Goal: Information Seeking & Learning: Learn about a topic

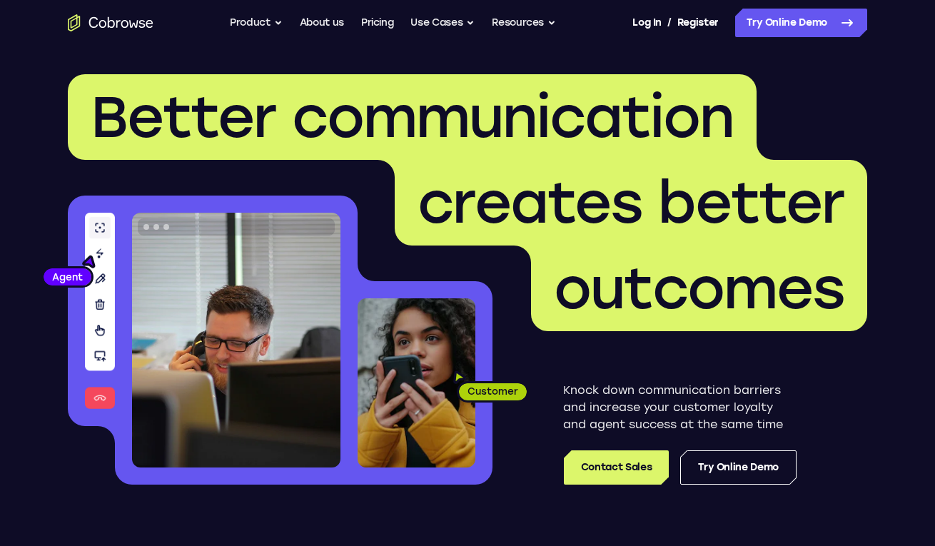
click at [888, 351] on header "Better communication creates better outcomes Customer Agent Agent Knock down co…" at bounding box center [468, 285] width 914 height 479
click at [385, 25] on link "Pricing" at bounding box center [377, 23] width 33 height 29
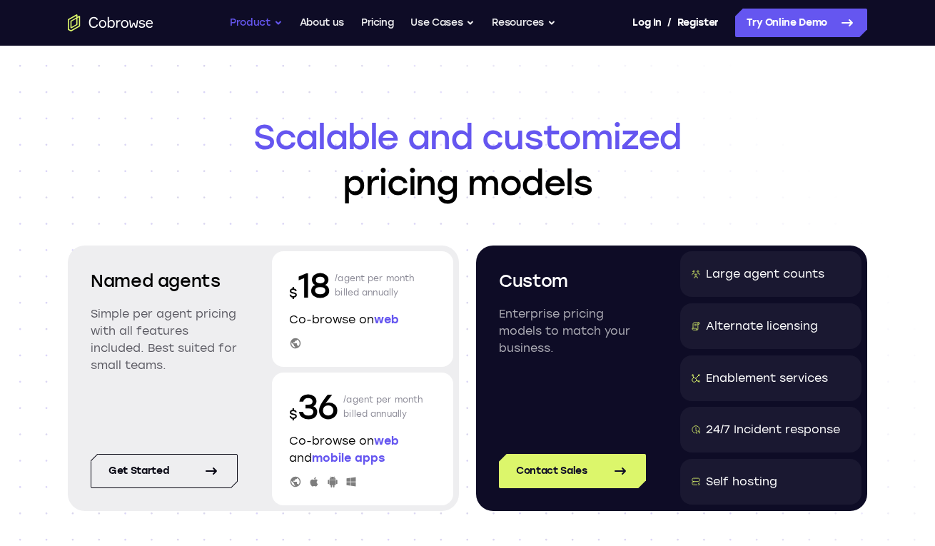
click at [266, 20] on button "Product" at bounding box center [256, 23] width 53 height 29
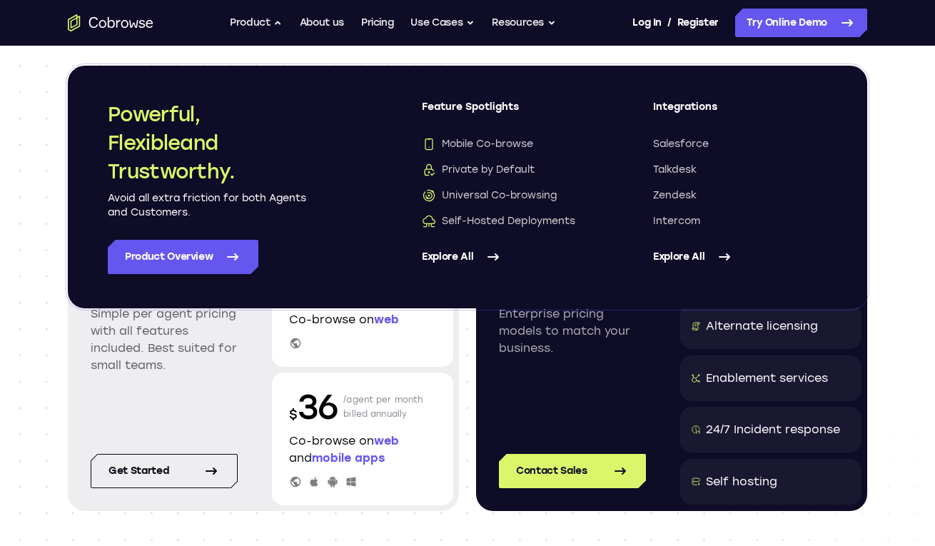
click at [687, 256] on link "Explore All" at bounding box center [740, 257] width 174 height 34
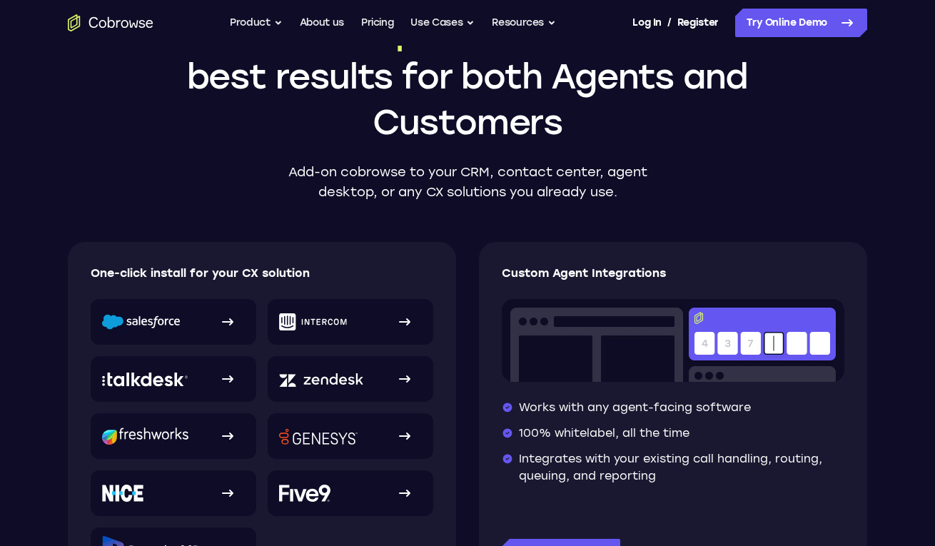
scroll to position [26, 0]
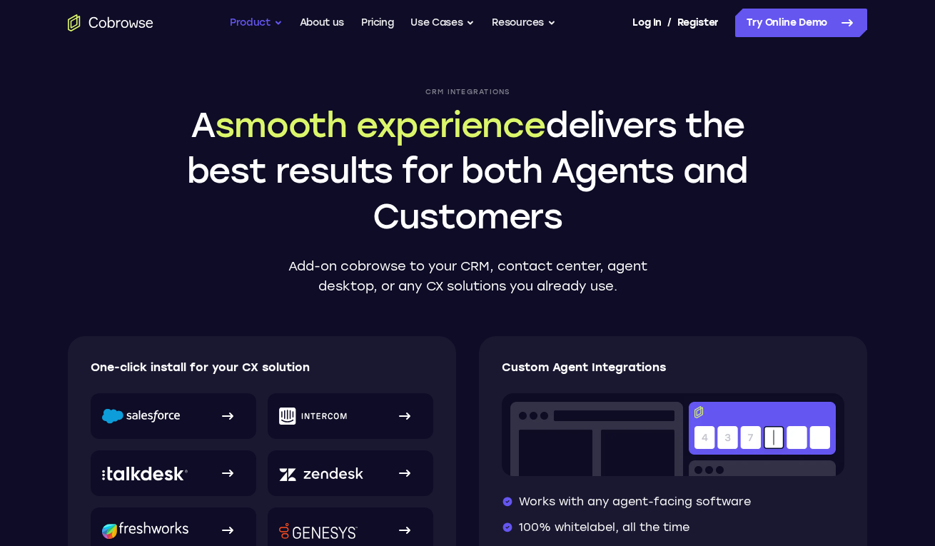
click at [258, 31] on button "Product" at bounding box center [256, 23] width 53 height 29
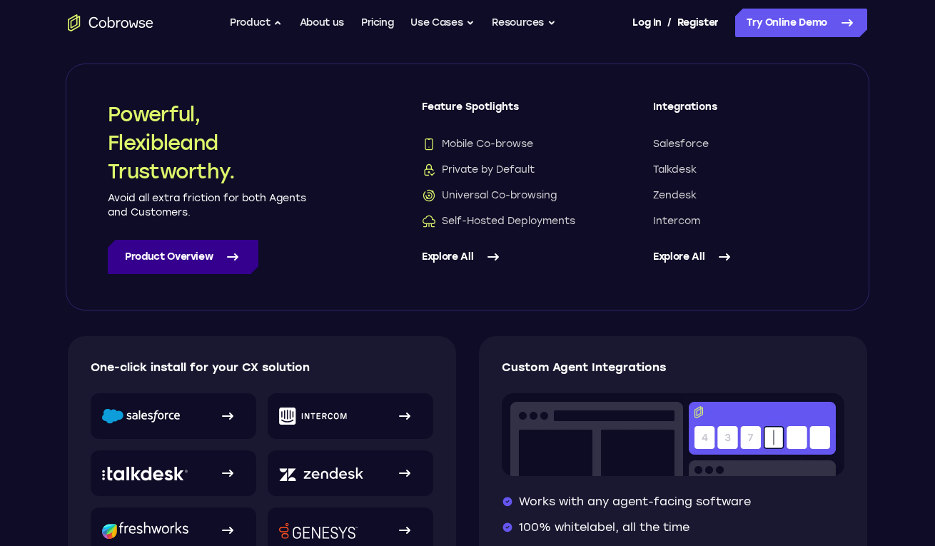
click at [196, 259] on link "Product Overview" at bounding box center [183, 257] width 151 height 34
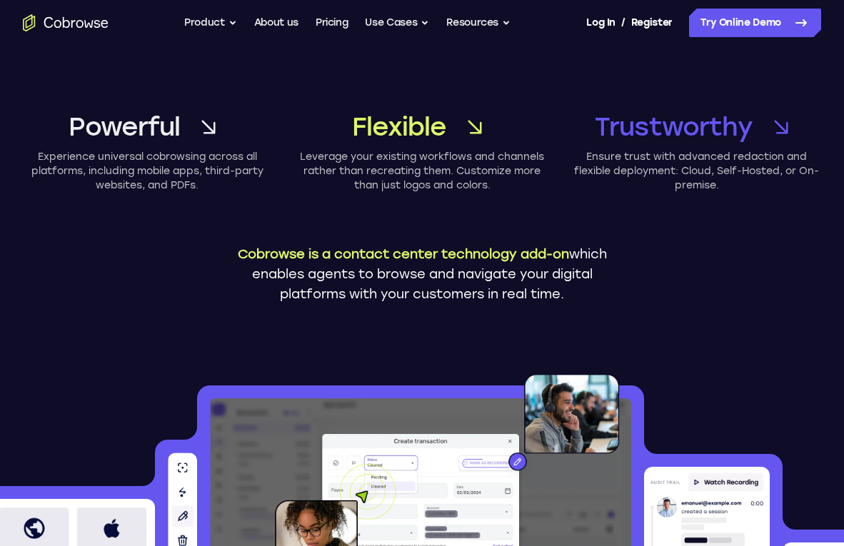
scroll to position [5, 0]
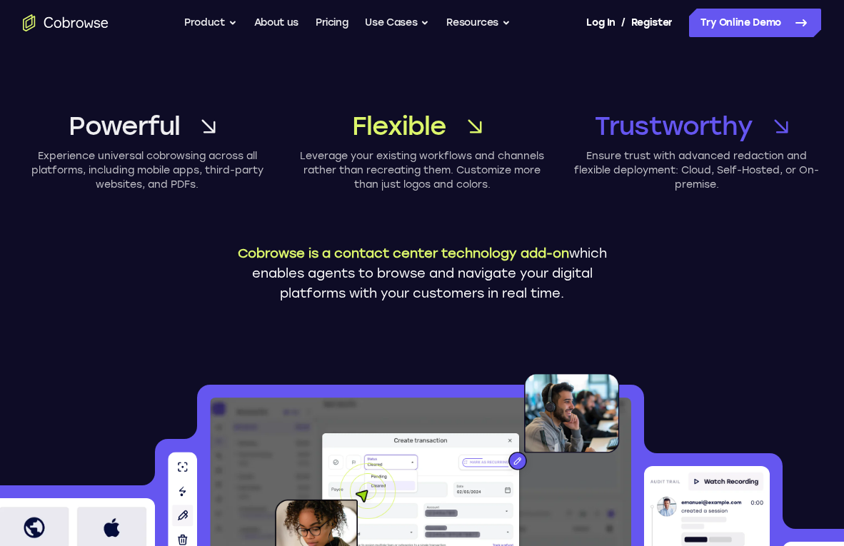
click at [640, 101] on div "Powerful Experience universal cobrowsing across all platforms, including mobile…" at bounding box center [422, 201] width 844 height 320
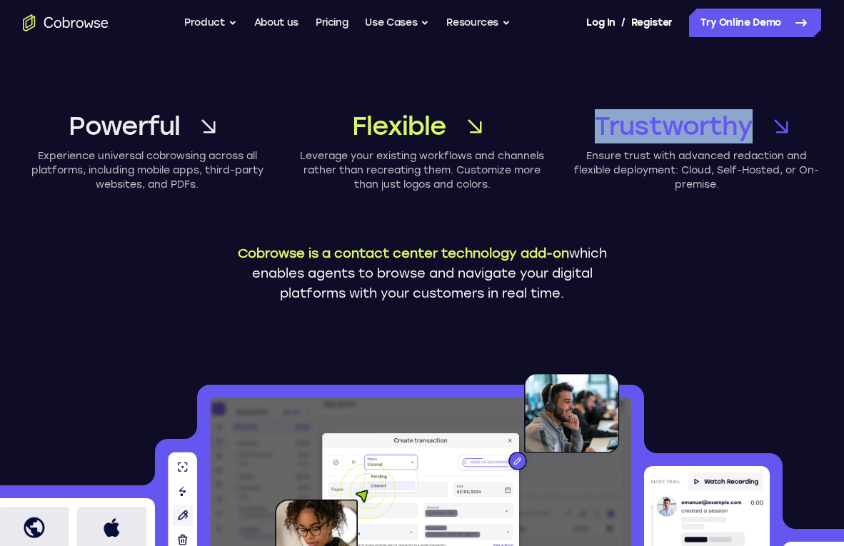
click at [640, 101] on div "Powerful Experience universal cobrowsing across all platforms, including mobile…" at bounding box center [422, 201] width 844 height 320
